Goal: Task Accomplishment & Management: Manage account settings

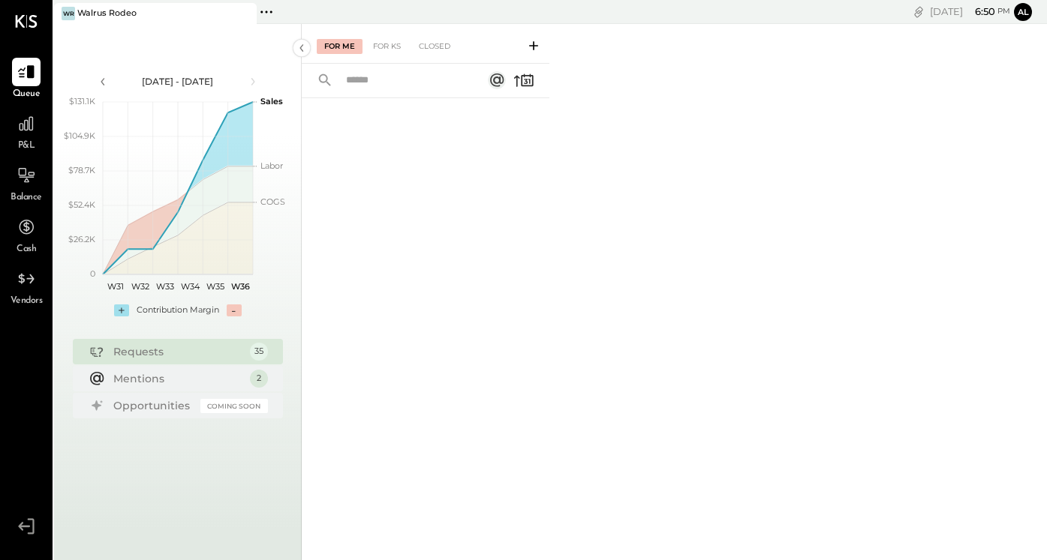
click at [23, 533] on icon at bounding box center [26, 526] width 27 height 23
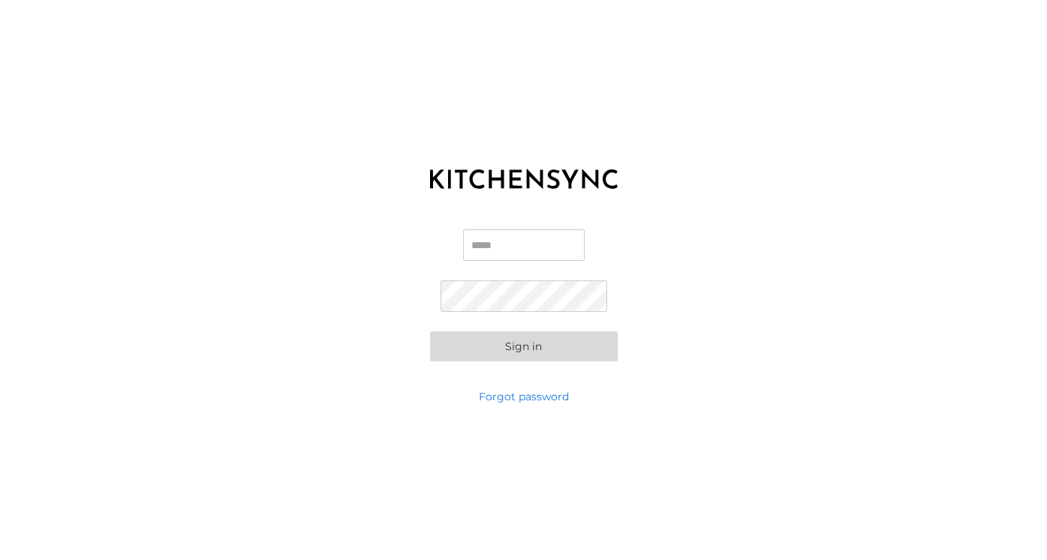
type input "**********"
click at [523, 346] on button "Sign in" at bounding box center [524, 347] width 188 height 30
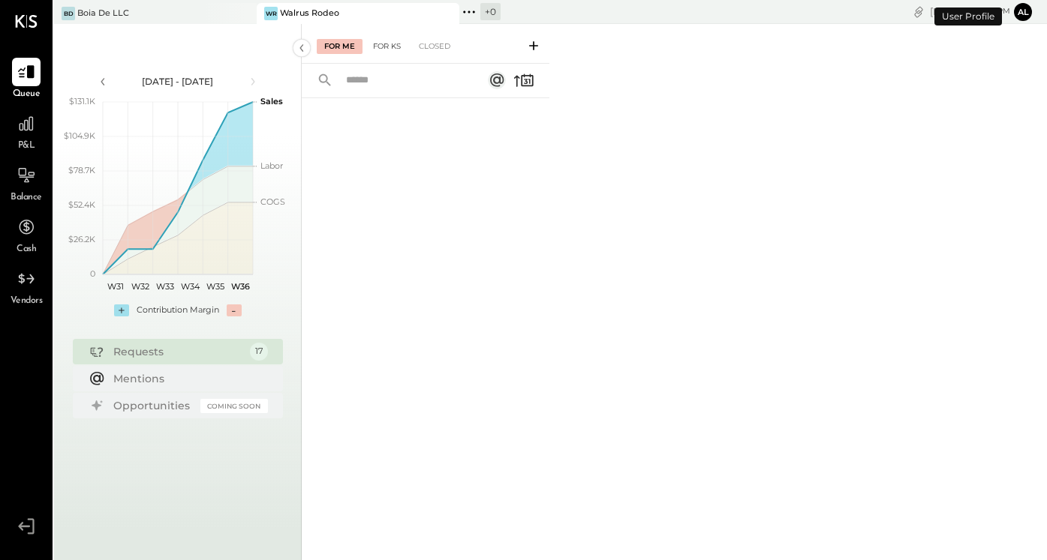
click at [394, 44] on div "For KS" at bounding box center [386, 46] width 43 height 15
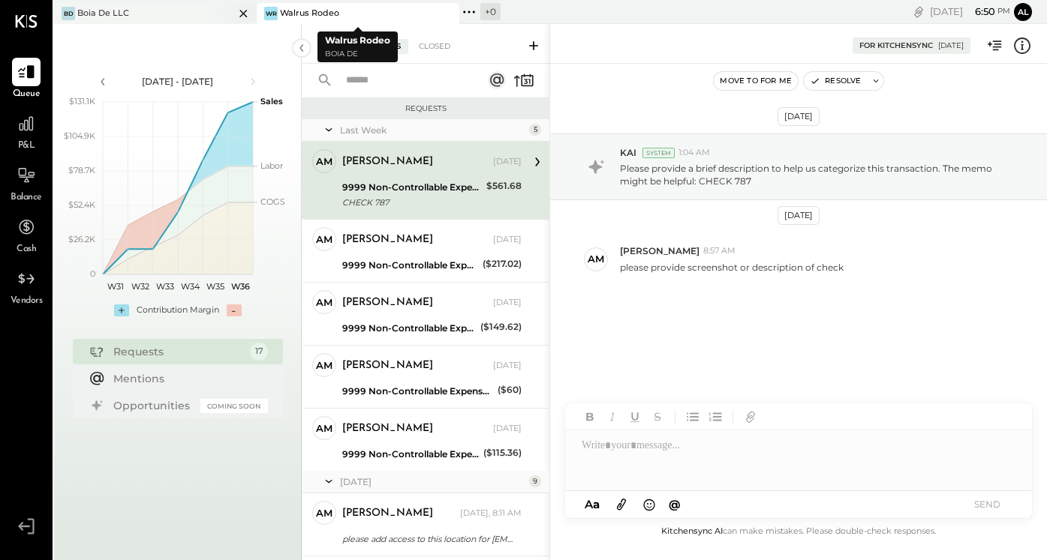
click at [215, 20] on div at bounding box center [230, 13] width 53 height 20
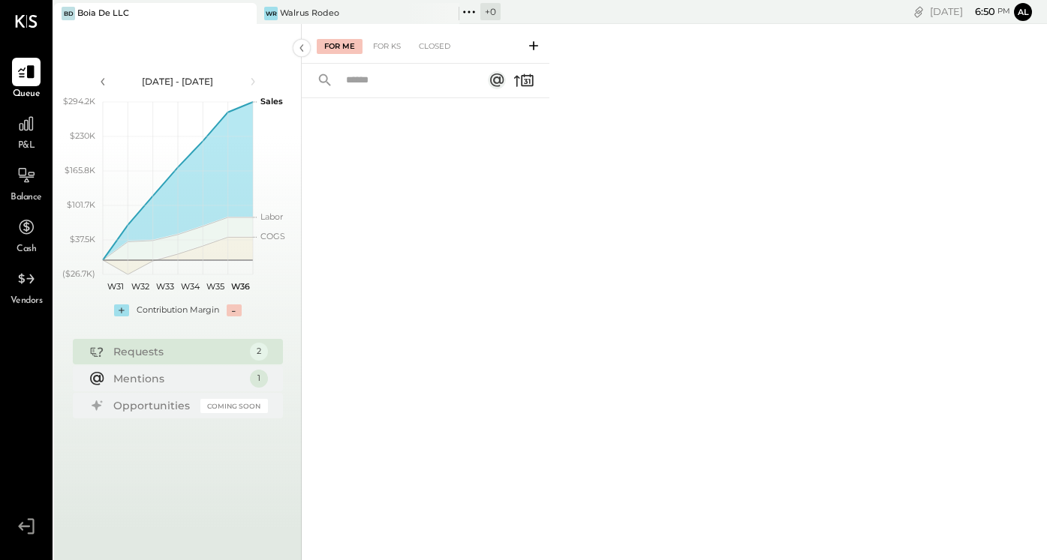
click at [464, 7] on icon at bounding box center [469, 12] width 20 height 20
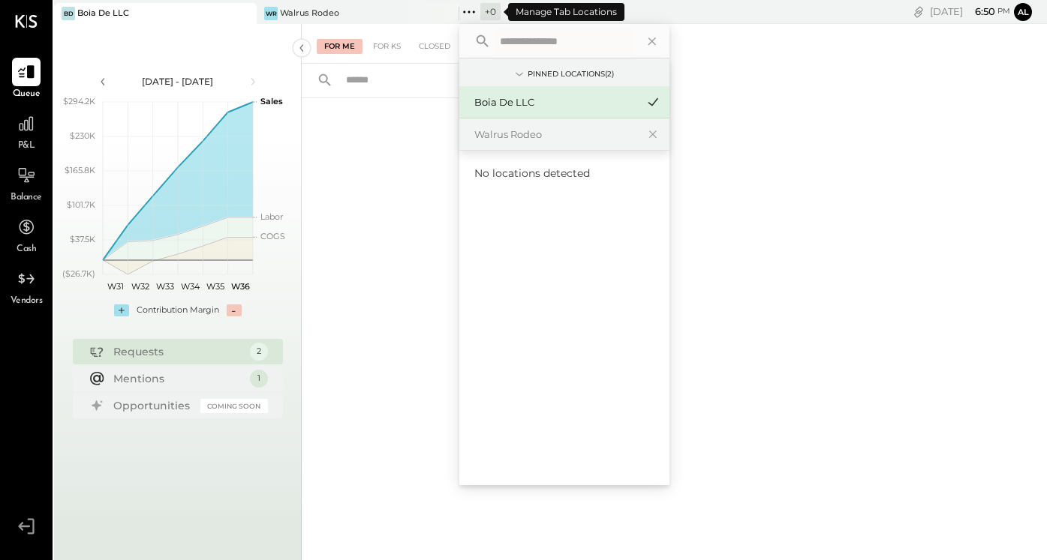
click at [464, 7] on icon at bounding box center [469, 12] width 20 height 20
click at [365, 233] on div at bounding box center [426, 309] width 248 height 422
